Goal: Task Accomplishment & Management: Complete application form

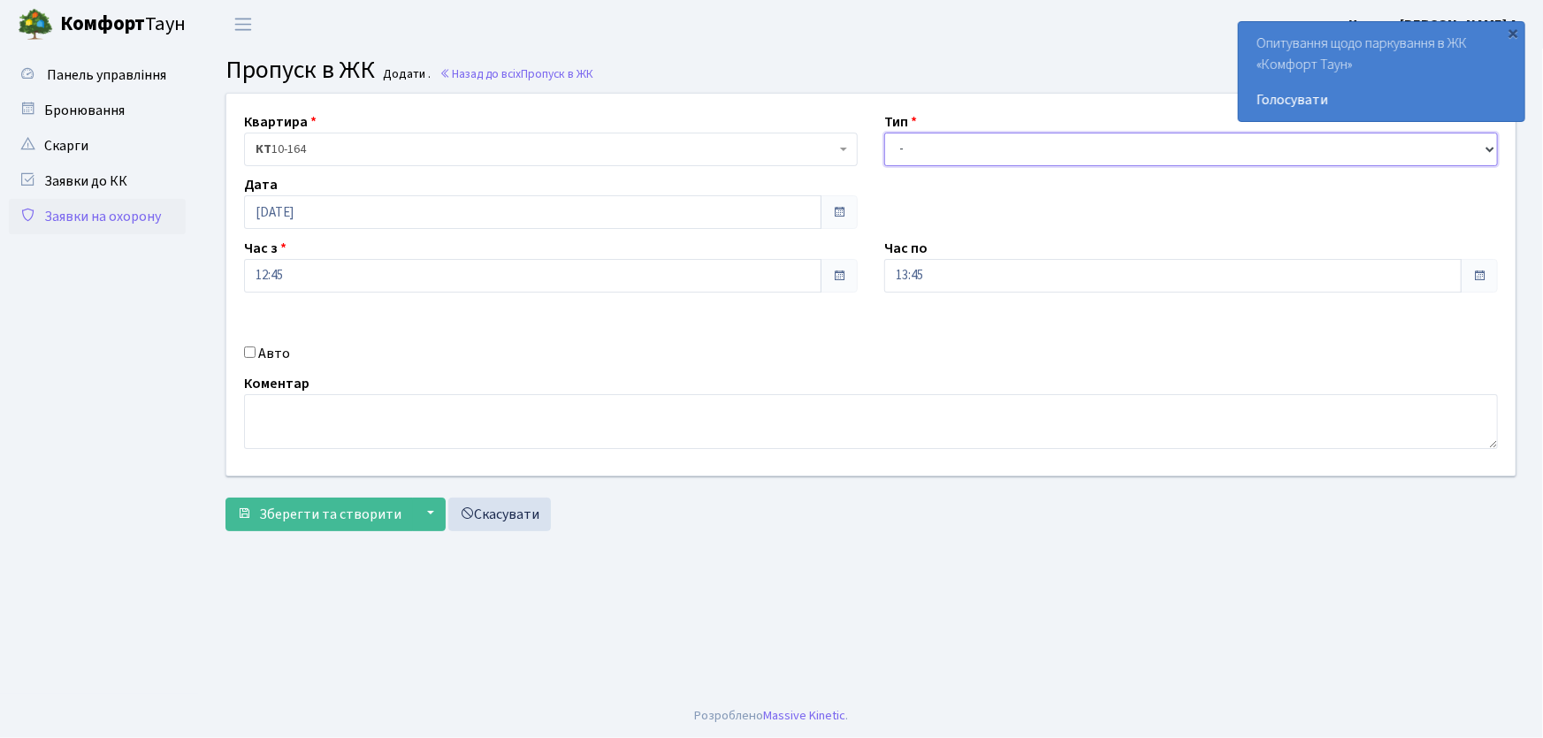
click at [939, 154] on select "- Доставка Таксі Гості Сервіс" at bounding box center [1191, 150] width 614 height 34
select select "1"
click at [884, 133] on select "- Доставка Таксі Гості Сервіс" at bounding box center [1191, 150] width 614 height 34
drag, startPoint x: 937, startPoint y: 273, endPoint x: 859, endPoint y: 273, distance: 77.8
click at [859, 273] on div "Квартира <b>КТ</b>&nbsp;&nbsp;&nbsp;&nbsp;10-164 КТ 10-164 Тип - Доставка Таксі…" at bounding box center [871, 285] width 1316 height 382
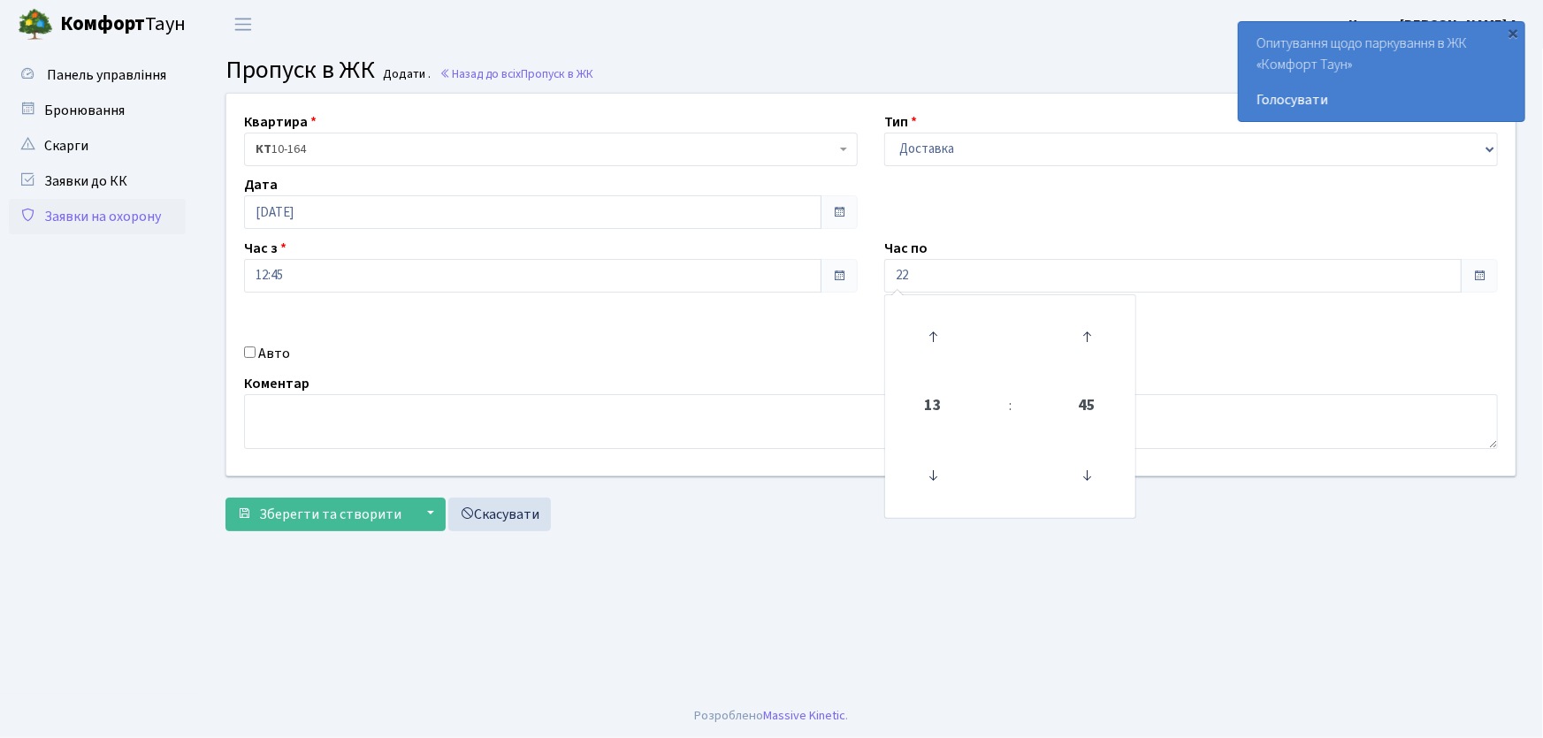
type input "22:00"
click at [252, 353] on input "Авто" at bounding box center [249, 352] width 11 height 11
checkbox input "true"
type input "ка4264рі"
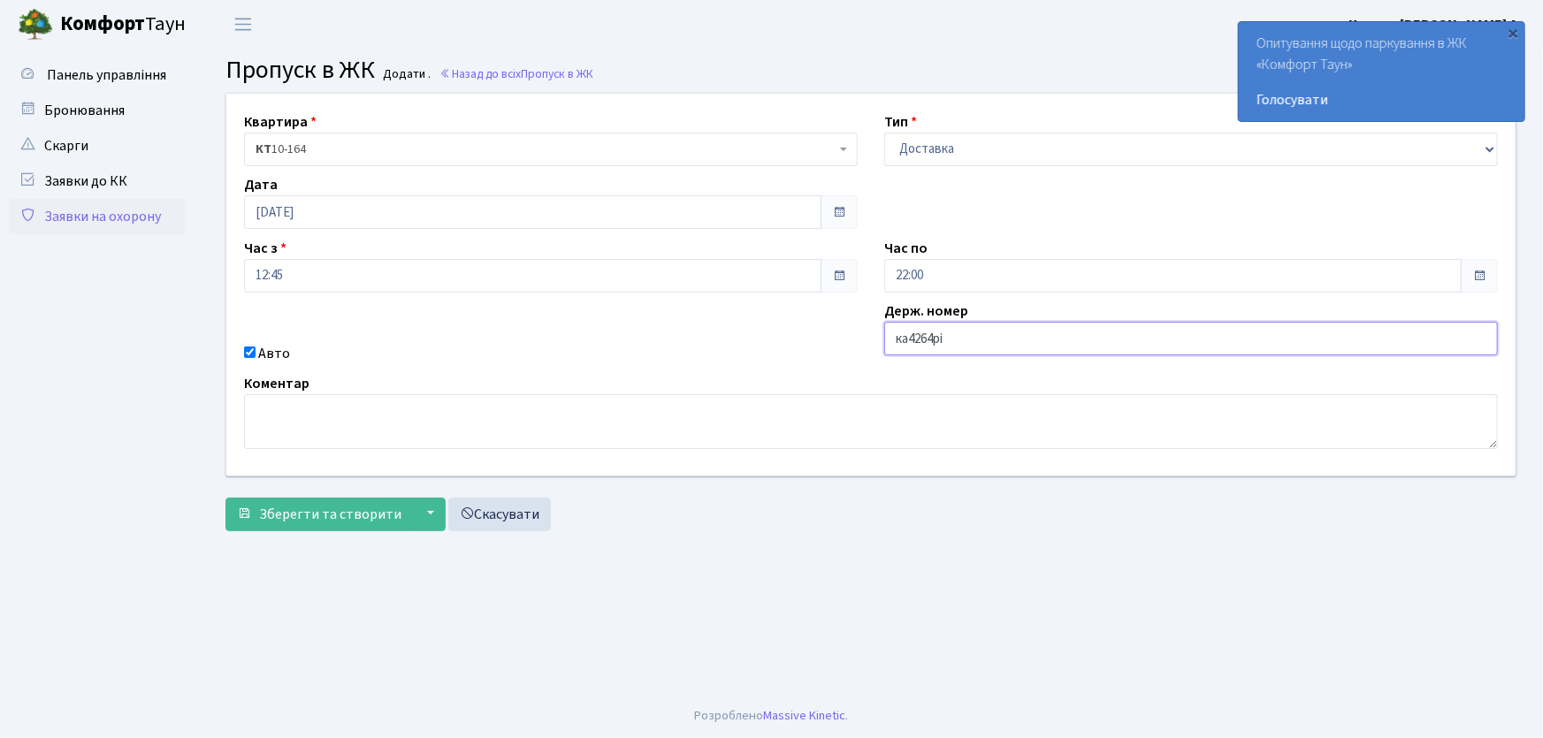
click at [225, 498] on button "Зберегти та створити" at bounding box center [318, 515] width 187 height 34
click at [166, 215] on link "Заявки на охорону" at bounding box center [97, 216] width 177 height 35
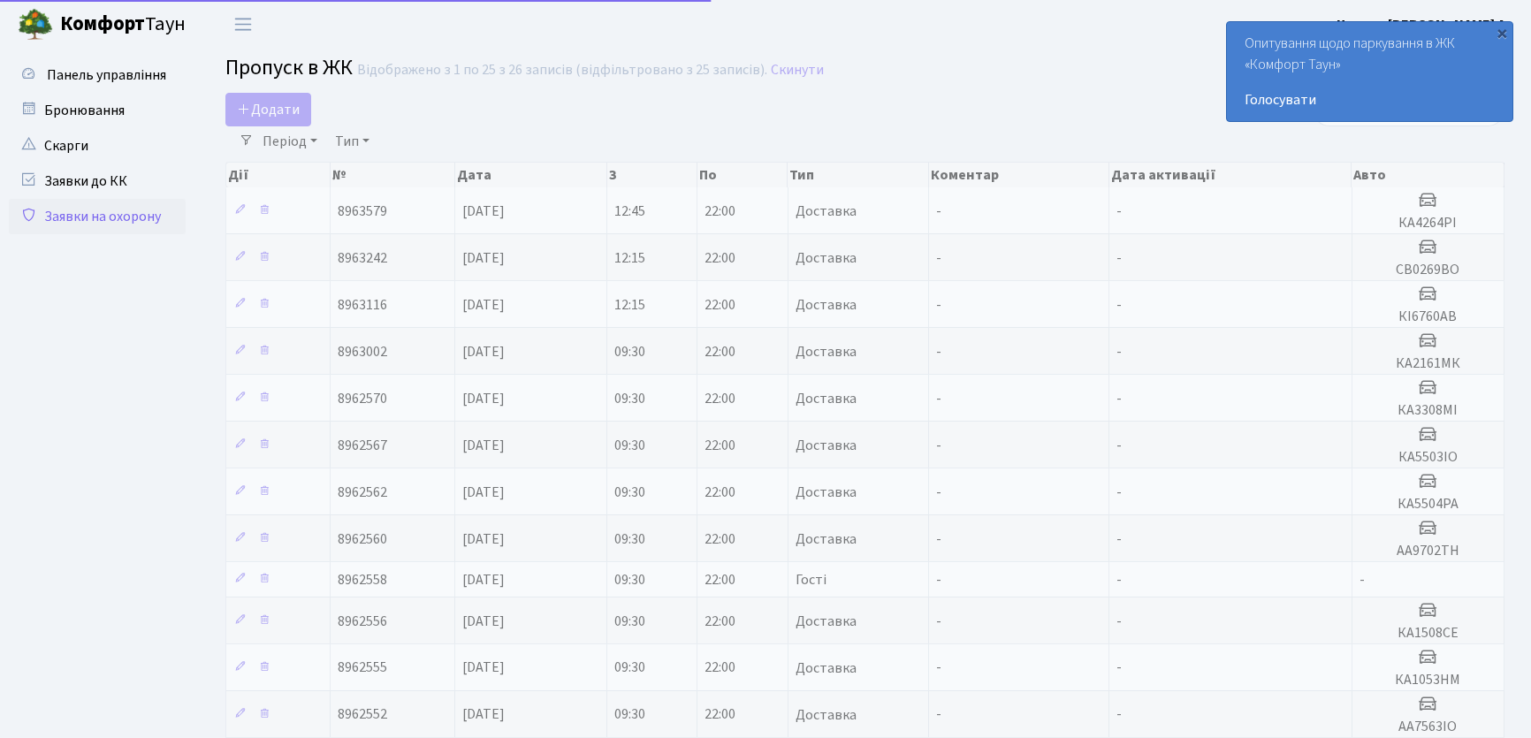
select select "25"
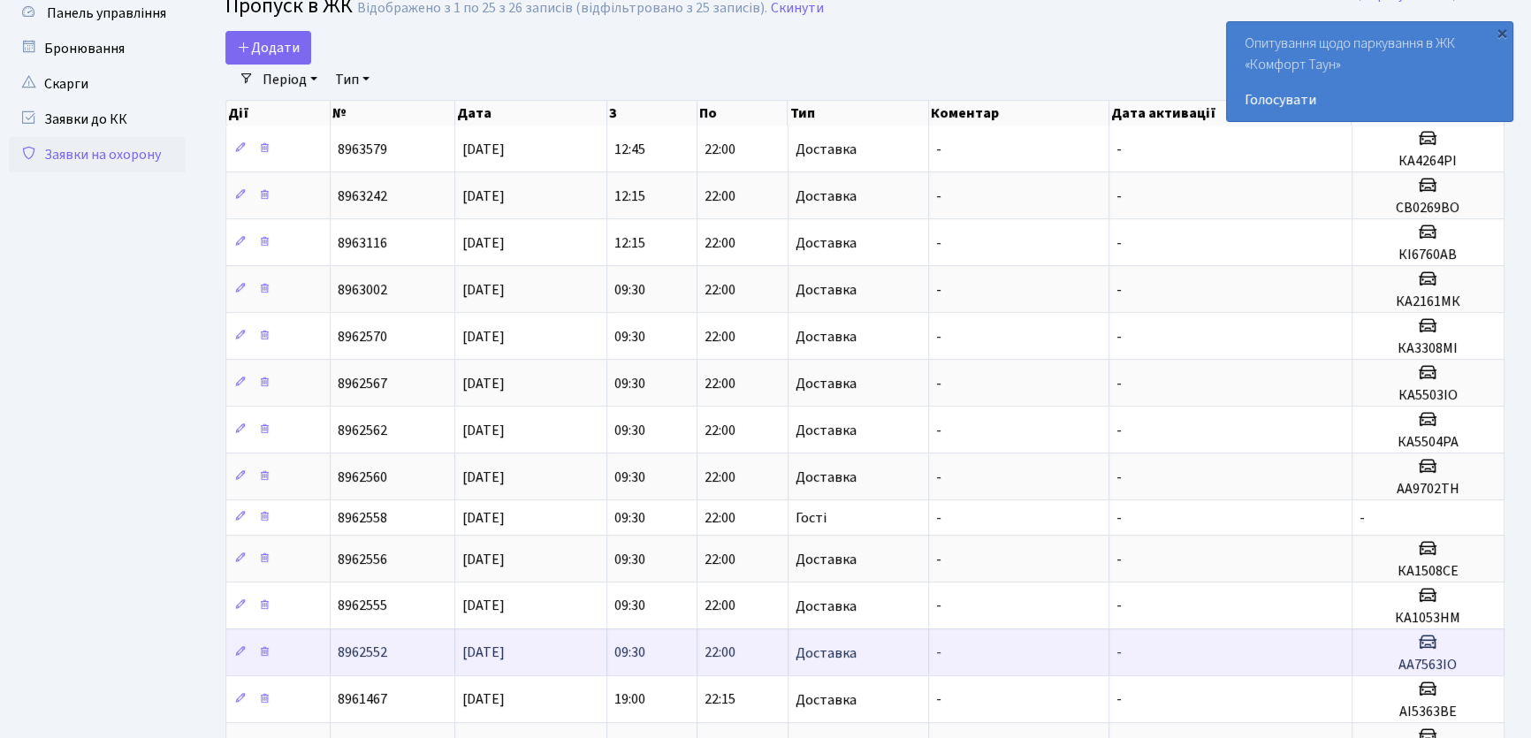
scroll to position [80, 0]
